Goal: Contribute content: Add original content to the website for others to see

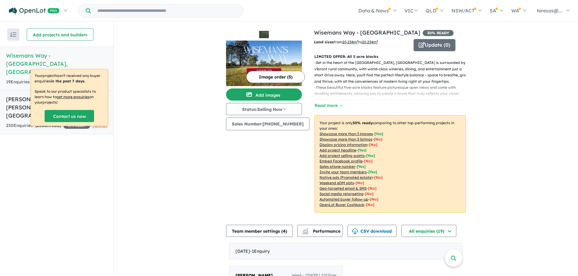
click at [20, 95] on h5 "[PERSON_NAME] Rise Estate - [PERSON_NAME] , [GEOGRAPHIC_DATA]" at bounding box center [56, 107] width 101 height 25
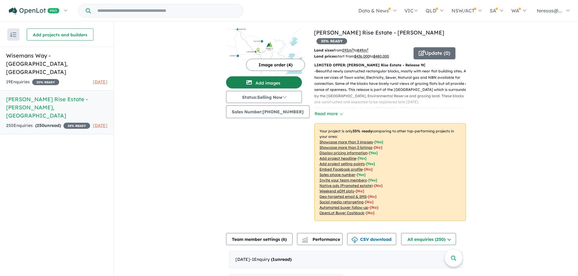
click at [276, 82] on button "Add images" at bounding box center [264, 82] width 76 height 12
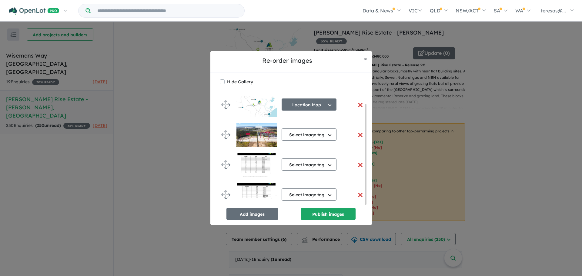
scroll to position [7, 0]
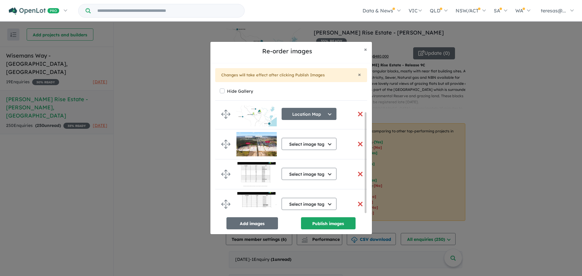
click at [261, 176] on img at bounding box center [257, 174] width 40 height 24
click at [358, 172] on button "button" at bounding box center [360, 174] width 13 height 13
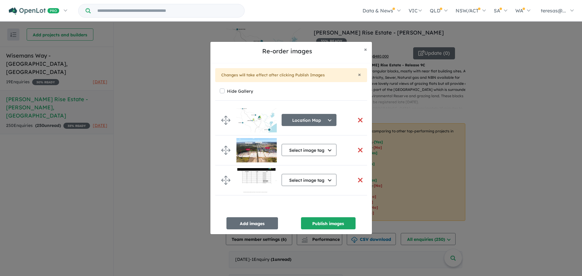
scroll to position [0, 0]
click at [336, 222] on button "Publish images" at bounding box center [328, 223] width 55 height 12
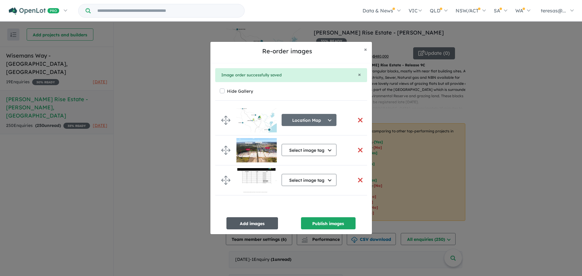
click at [244, 225] on button "Add images" at bounding box center [253, 223] width 52 height 12
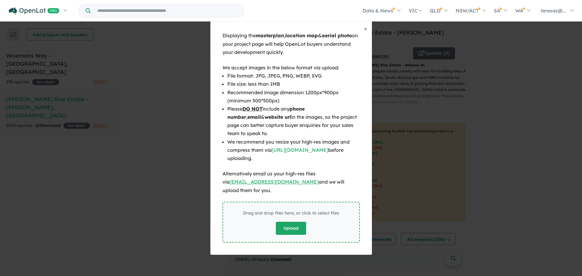
click at [291, 223] on button "Upload" at bounding box center [291, 228] width 30 height 13
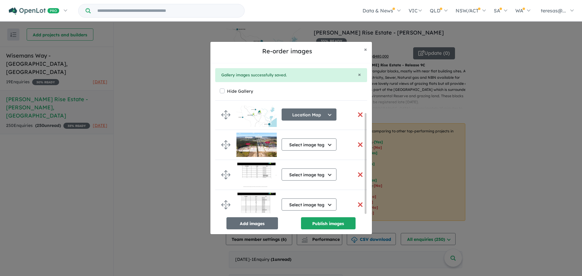
scroll to position [8, 0]
click at [329, 223] on button "Publish images" at bounding box center [328, 223] width 55 height 12
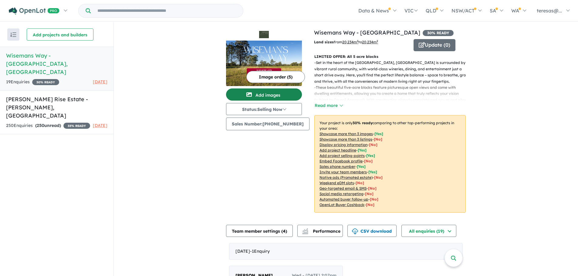
click at [277, 92] on button "Add images" at bounding box center [264, 95] width 76 height 12
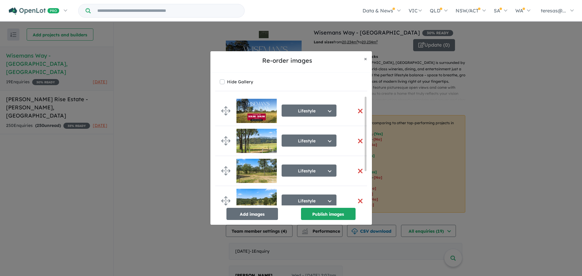
click at [42, 55] on div "Re-order images × Close Hide Gallery Lifestyle Select image tag Aerial Location…" at bounding box center [291, 138] width 582 height 276
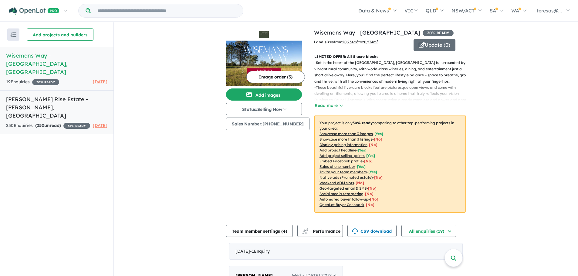
click at [30, 95] on h5 "[PERSON_NAME] Rise Estate - [PERSON_NAME] , [GEOGRAPHIC_DATA]" at bounding box center [56, 107] width 101 height 25
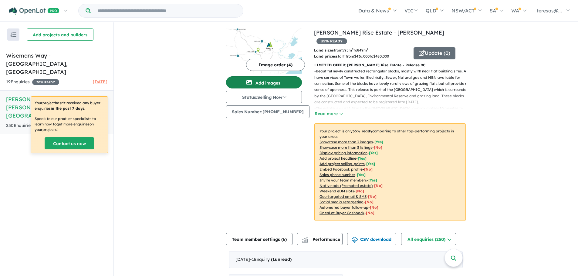
click at [270, 80] on button "Add images" at bounding box center [264, 82] width 76 height 12
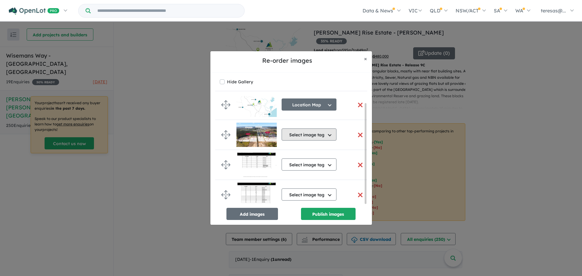
scroll to position [8, 0]
click at [358, 162] on button "button" at bounding box center [360, 165] width 13 height 13
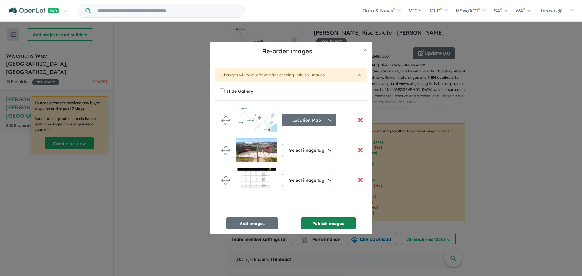
click at [329, 222] on button "Publish images" at bounding box center [328, 223] width 55 height 12
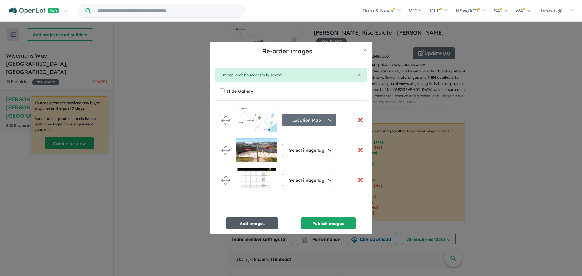
click at [247, 224] on button "Add images" at bounding box center [253, 223] width 52 height 12
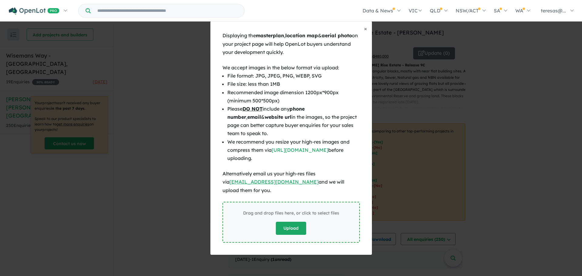
click at [288, 223] on button "Upload" at bounding box center [291, 228] width 30 height 13
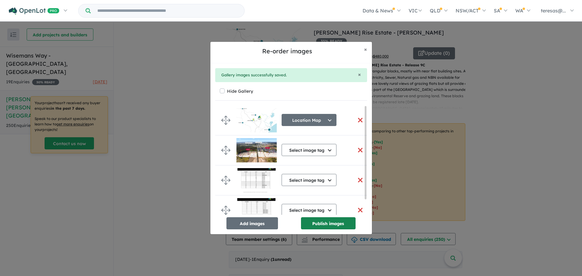
click at [332, 224] on button "Publish images" at bounding box center [328, 223] width 55 height 12
